Goal: Check status: Check status

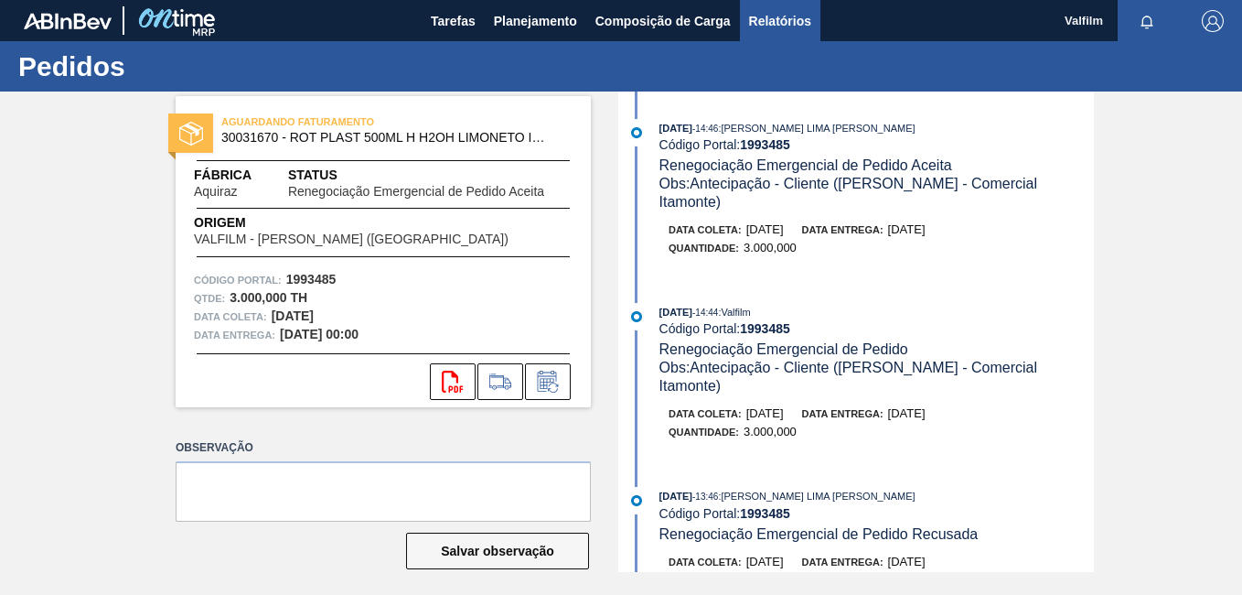
scroll to position [457, 0]
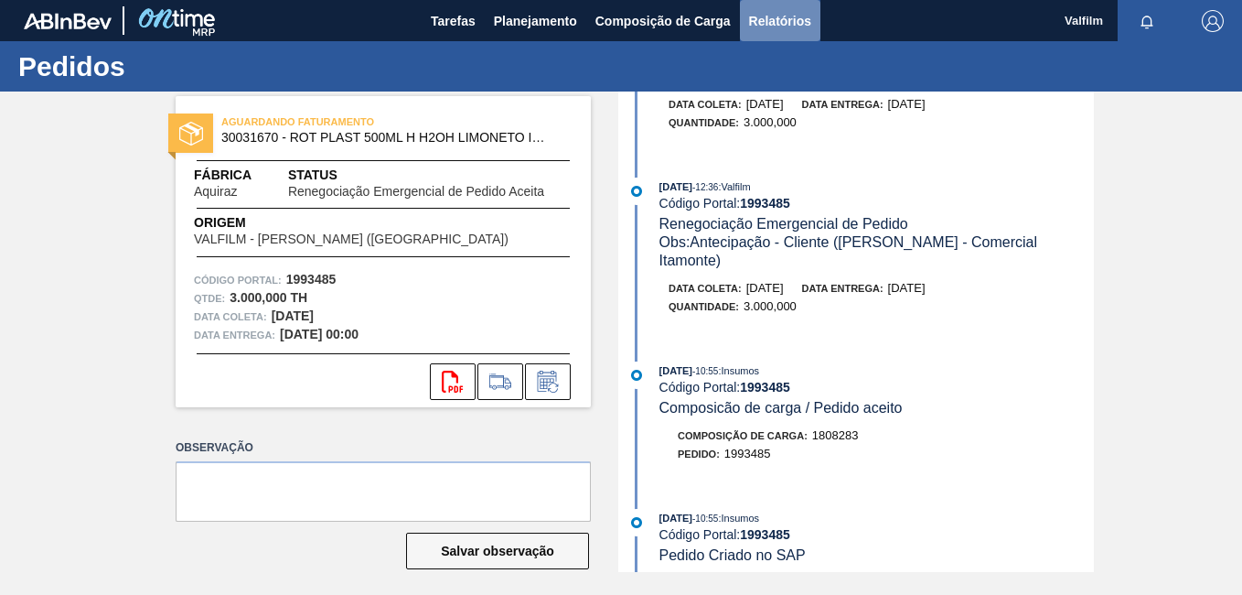
click at [778, 20] on span "Relatórios" at bounding box center [780, 21] width 62 height 22
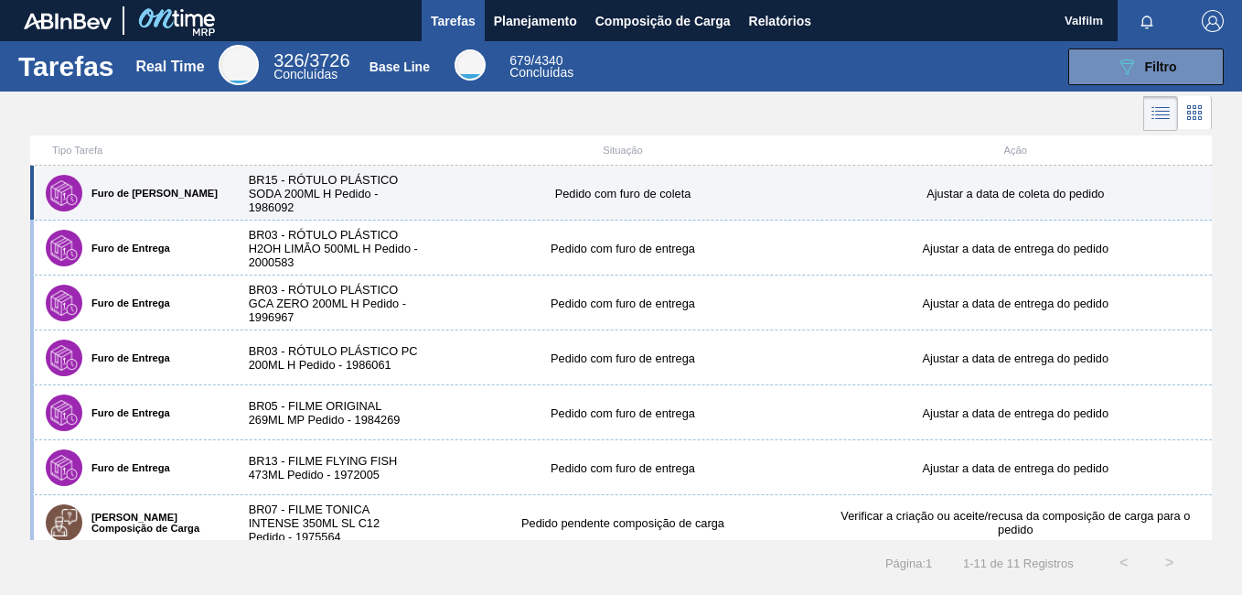
click at [456, 201] on div "Furo de Coleta BR15 - RÓTULO PLÁSTICO SODA 200ML H Pedido - 1986092 Pedido com …" at bounding box center [621, 193] width 1182 height 55
